Goal: Task Accomplishment & Management: Manage account settings

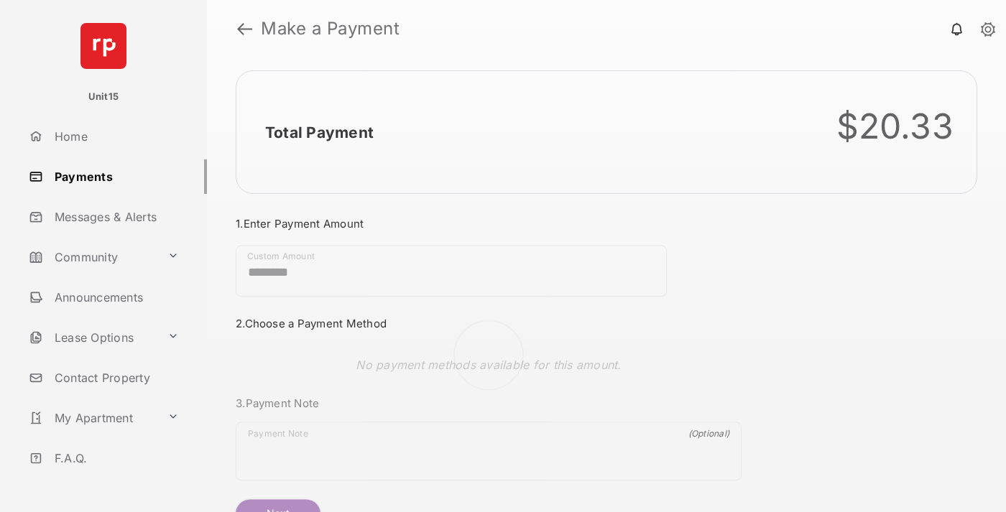
scroll to position [78, 0]
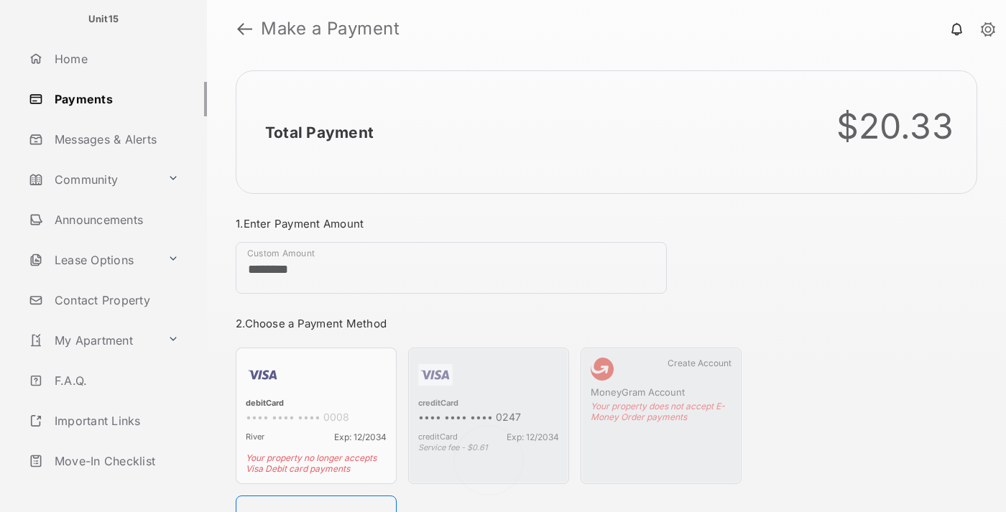
click at [112, 484] on link "Logout" at bounding box center [115, 501] width 184 height 34
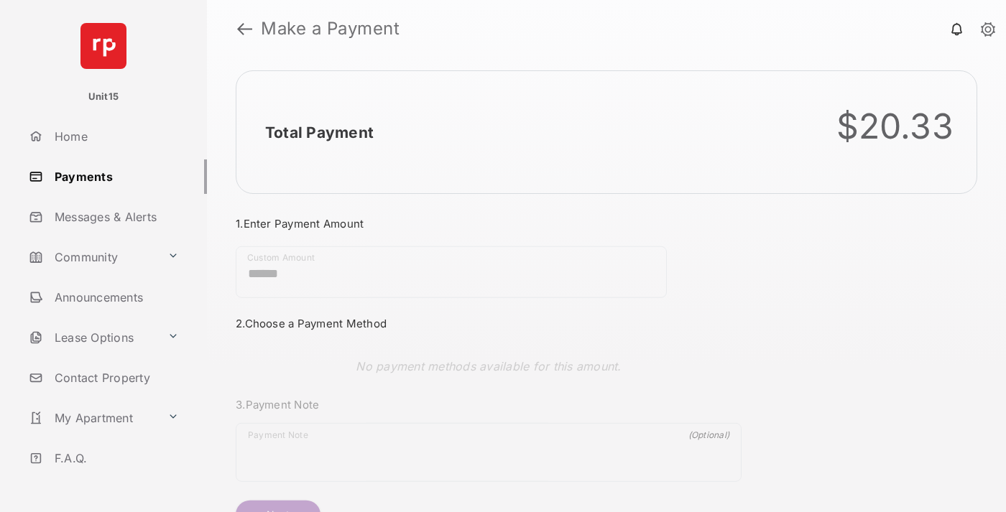
scroll to position [78, 0]
